Goal: Transaction & Acquisition: Purchase product/service

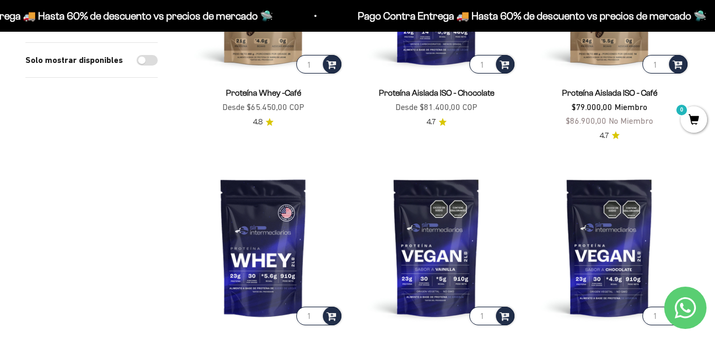
scroll to position [794, 0]
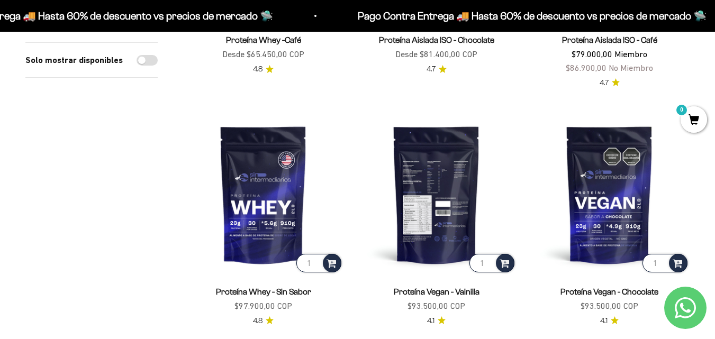
click at [442, 220] on img at bounding box center [436, 194] width 160 height 160
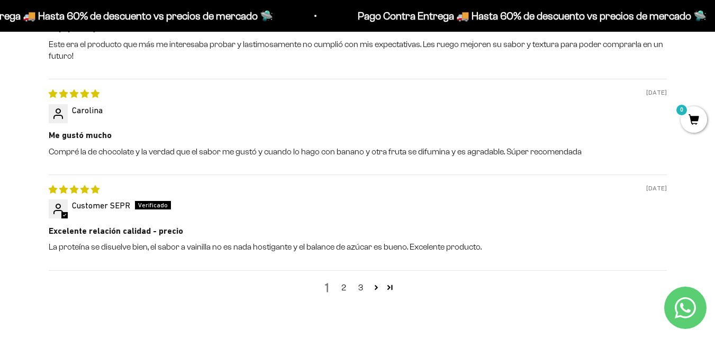
scroll to position [1271, 0]
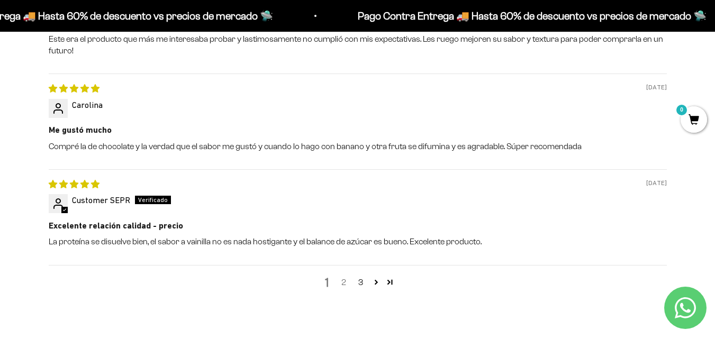
click at [345, 282] on link "2" at bounding box center [344, 282] width 17 height 13
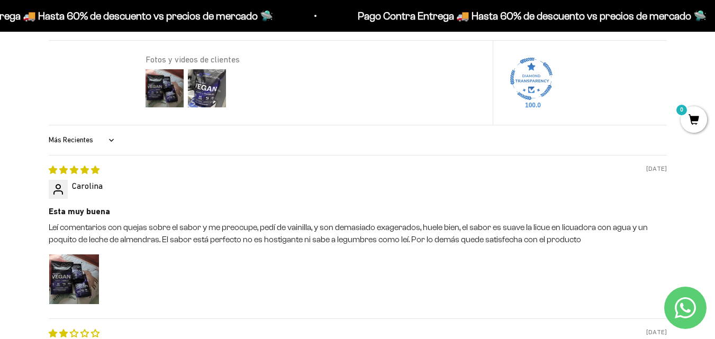
scroll to position [755, 0]
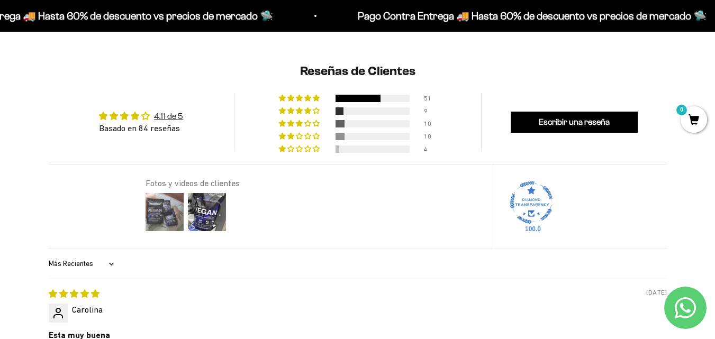
click at [176, 219] on img at bounding box center [165, 212] width 42 height 42
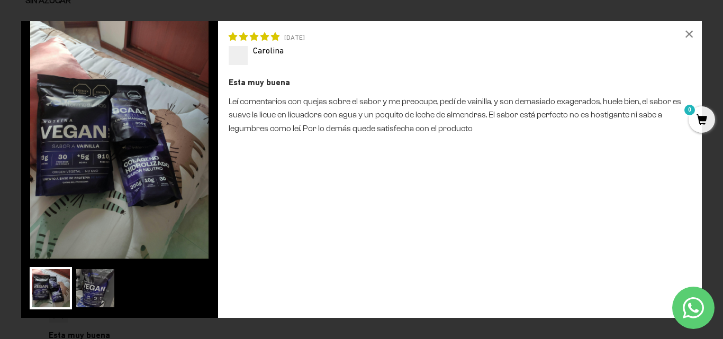
click at [48, 299] on img at bounding box center [51, 288] width 42 height 42
click at [113, 285] on img at bounding box center [95, 288] width 42 height 42
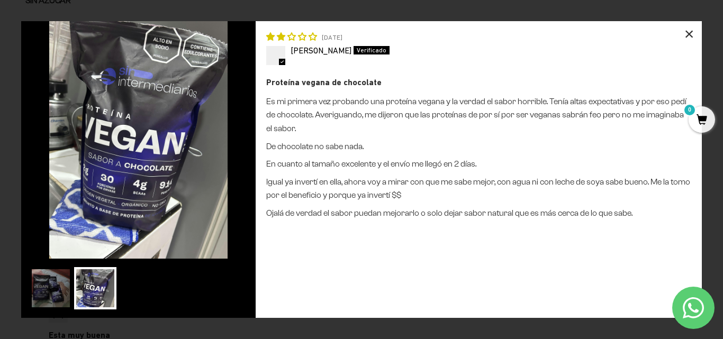
click at [694, 32] on div "×" at bounding box center [689, 33] width 25 height 25
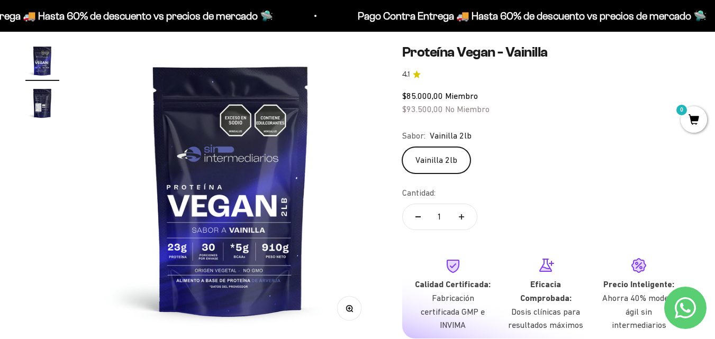
scroll to position [67, 0]
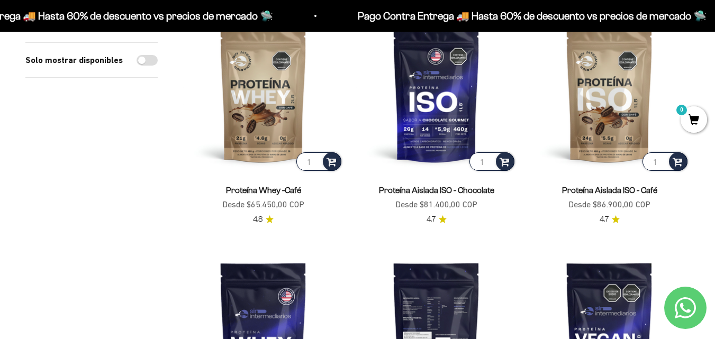
scroll to position [635, 0]
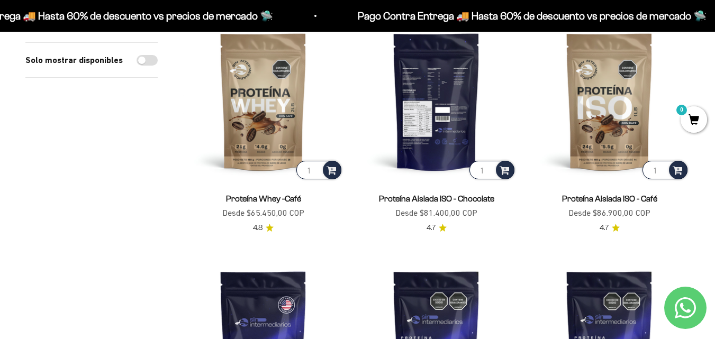
click at [432, 120] on img at bounding box center [436, 101] width 160 height 160
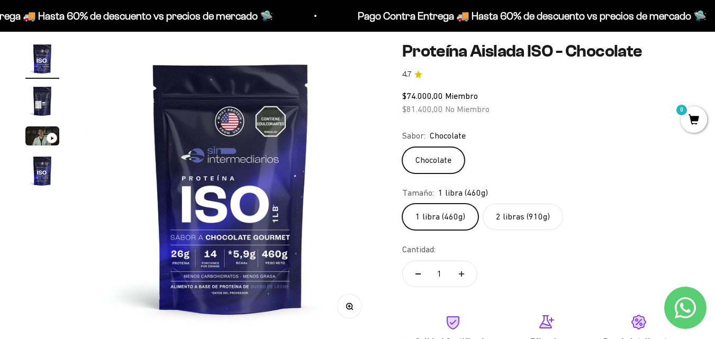
scroll to position [106, 0]
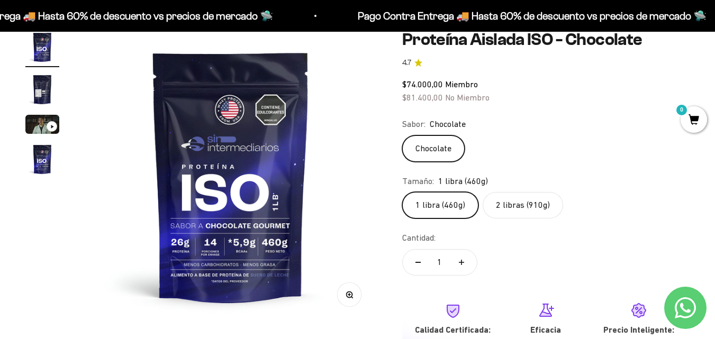
click at [39, 122] on img "Ir al artículo 3" at bounding box center [42, 124] width 34 height 19
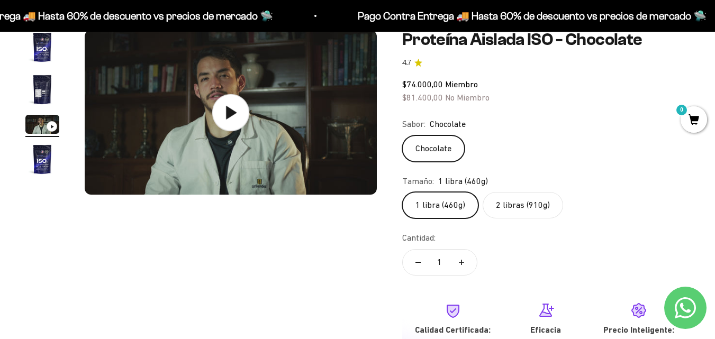
click at [226, 118] on icon at bounding box center [230, 112] width 37 height 37
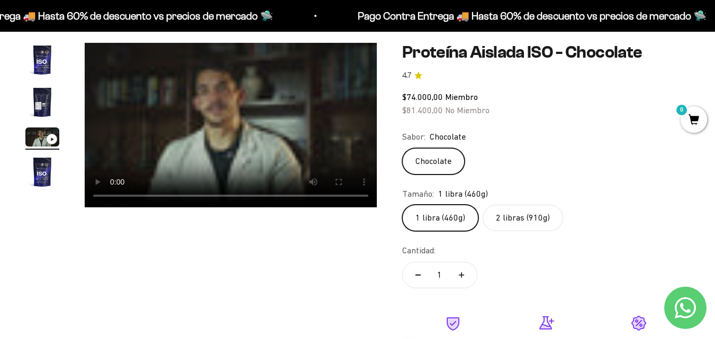
scroll to position [53, 0]
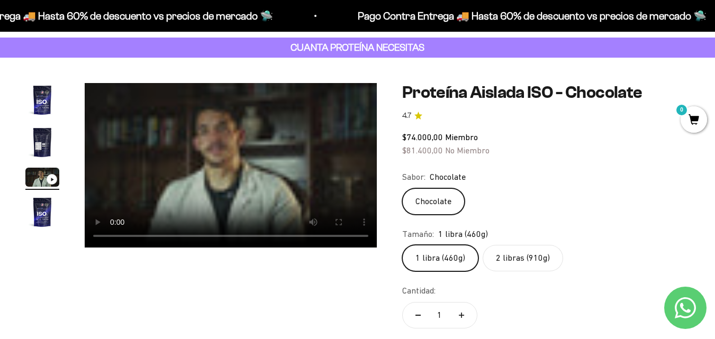
click at [219, 158] on video "Proteína Aislada ISO - Chocolate" at bounding box center [231, 165] width 292 height 165
